Goal: Task Accomplishment & Management: Manage account settings

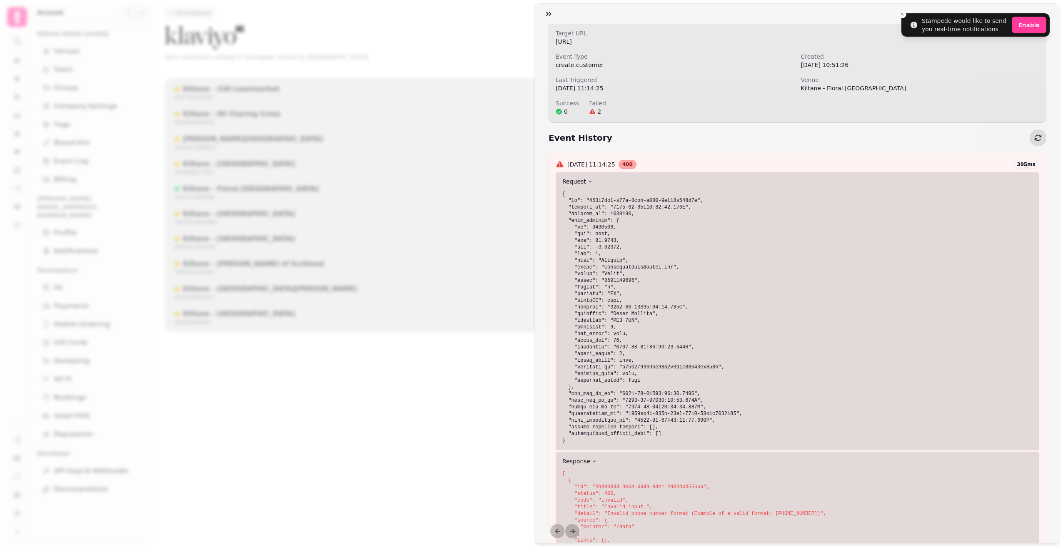
scroll to position [33, 0]
click at [547, 10] on icon "button" at bounding box center [548, 14] width 8 height 8
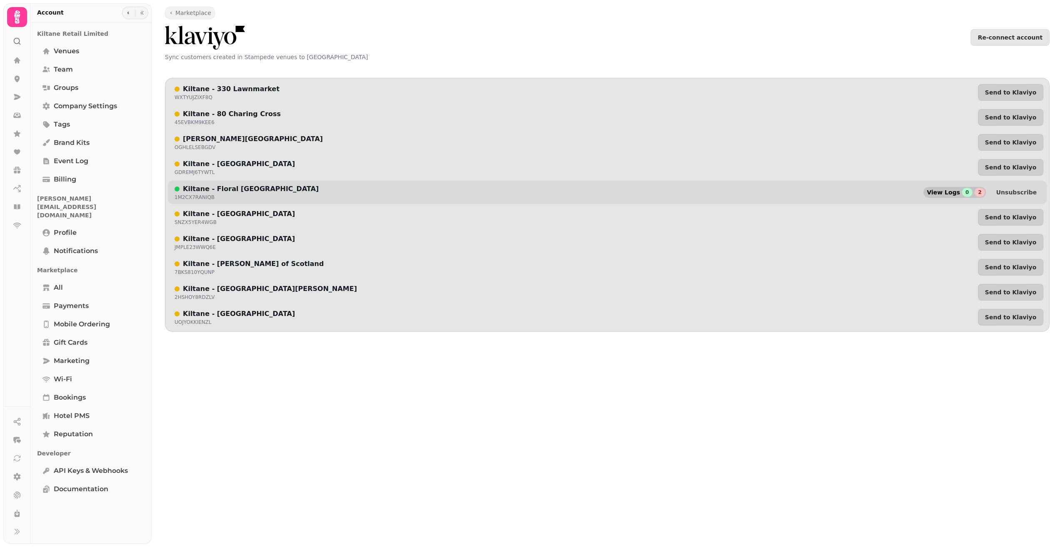
click at [985, 193] on div "2" at bounding box center [979, 192] width 11 height 9
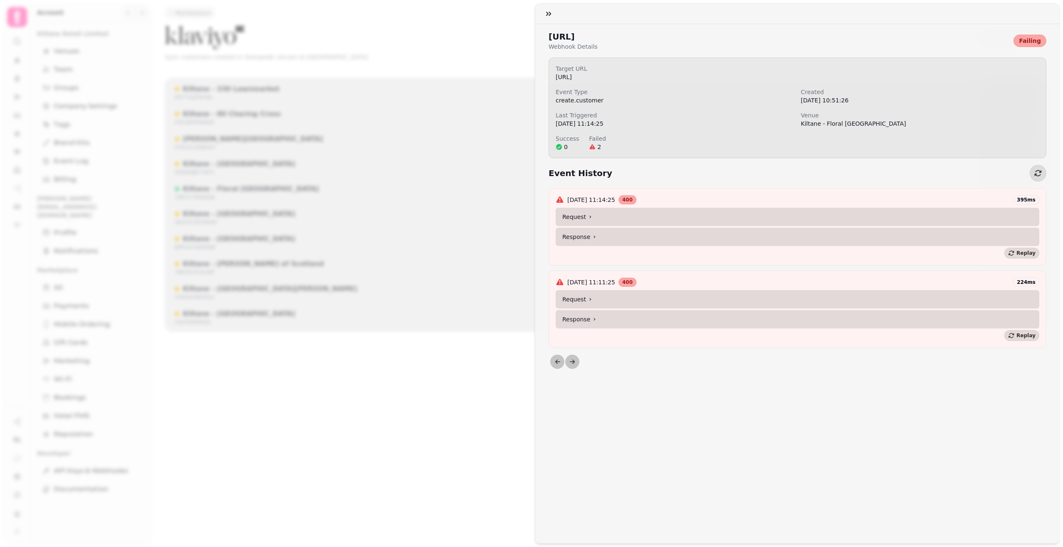
click at [629, 323] on summary "Response" at bounding box center [798, 319] width 484 height 18
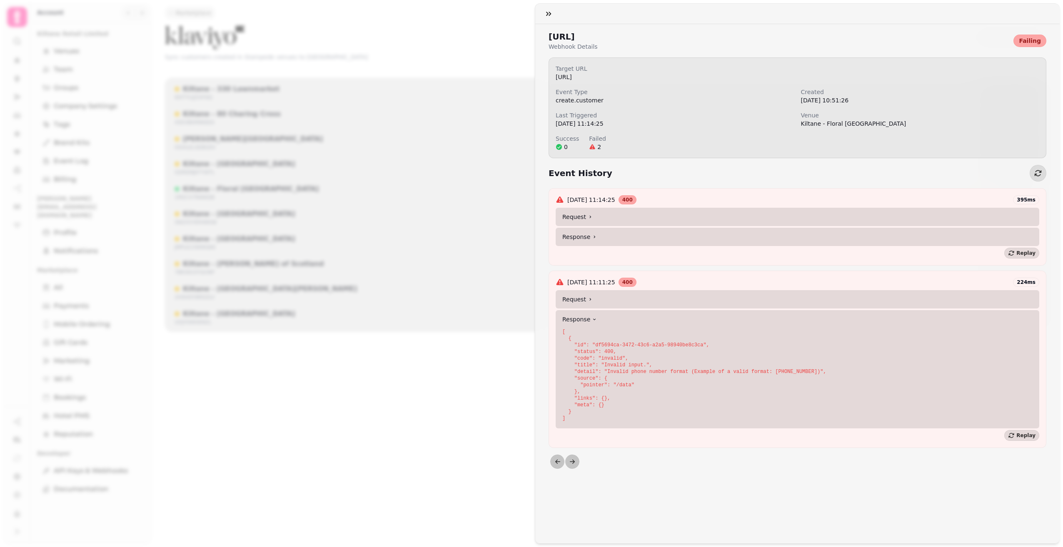
click at [630, 304] on summary "Request" at bounding box center [798, 299] width 484 height 18
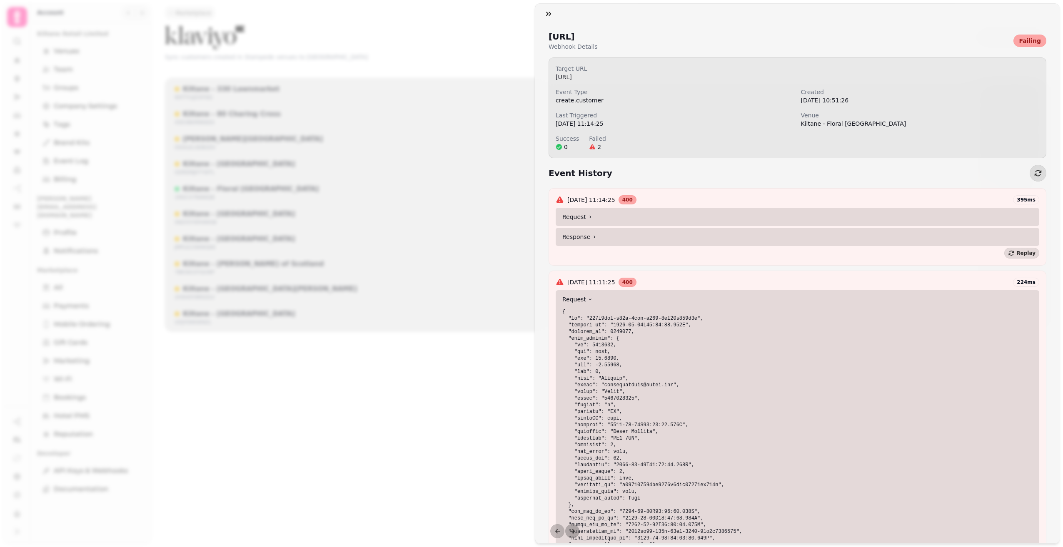
click at [630, 304] on summary "Request" at bounding box center [798, 299] width 484 height 18
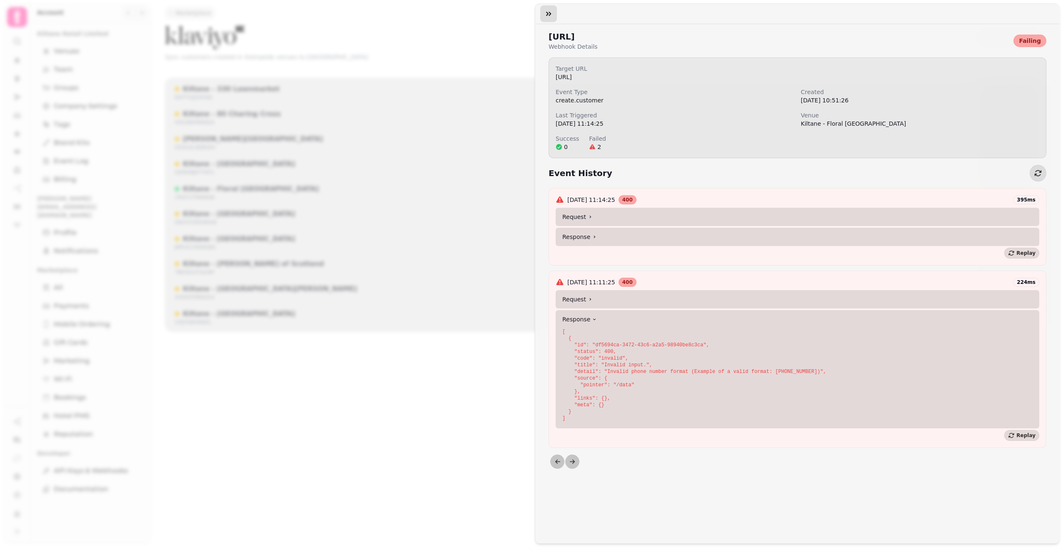
click at [545, 12] on icon "button" at bounding box center [548, 14] width 8 height 8
